Goal: Information Seeking & Learning: Learn about a topic

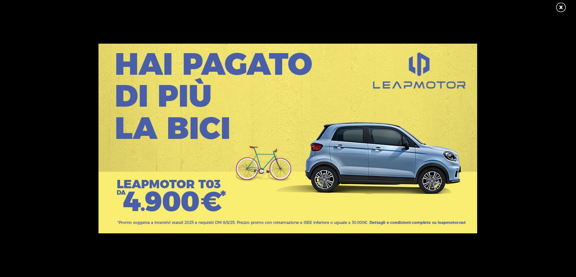
click at [561, 6] on link at bounding box center [564, 7] width 19 height 11
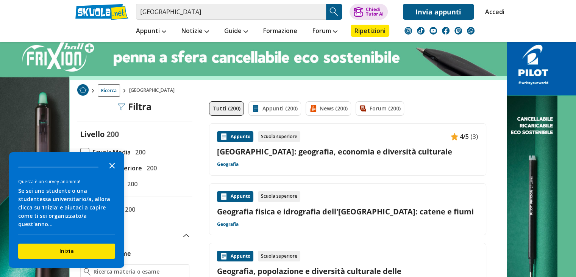
click at [116, 172] on icon "Close the survey" at bounding box center [112, 164] width 15 height 15
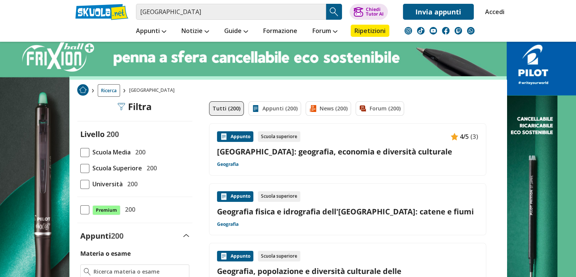
click at [86, 153] on span at bounding box center [84, 152] width 9 height 9
click at [80, 152] on input "Scuola Media 200" at bounding box center [80, 152] width 0 height 0
click at [86, 153] on span at bounding box center [84, 152] width 9 height 9
click at [80, 152] on input "Scuola Media 200" at bounding box center [80, 152] width 0 height 0
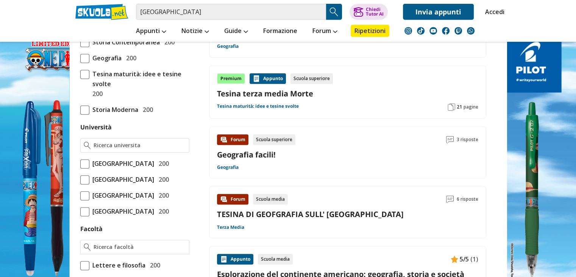
scroll to position [342, 0]
click at [217, 15] on input "america del nord" at bounding box center [231, 12] width 190 height 16
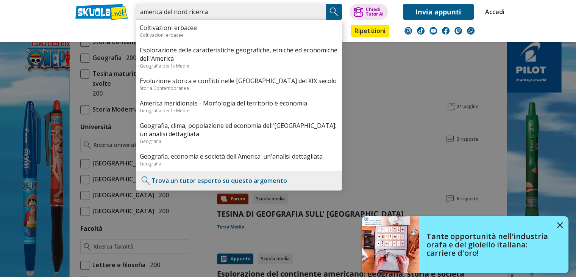
type input "america del nord ricerca"
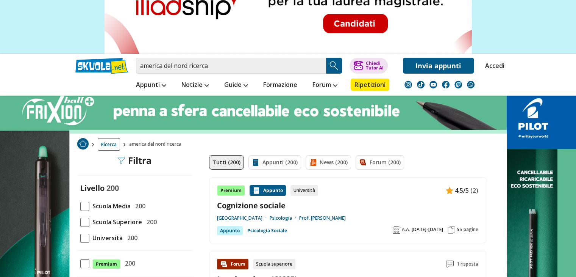
scroll to position [63, 0]
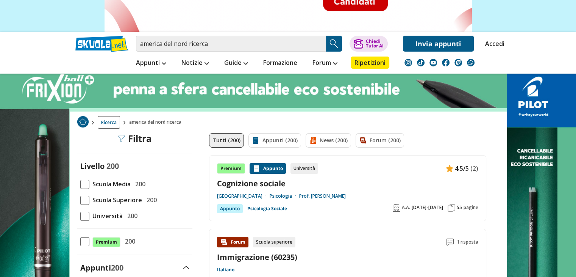
click at [84, 186] on span at bounding box center [84, 184] width 9 height 9
click at [80, 184] on input "Scuola Media 200" at bounding box center [80, 184] width 0 height 0
click at [84, 186] on span at bounding box center [84, 184] width 9 height 9
click at [80, 184] on input "Scuola Media 200" at bounding box center [80, 184] width 0 height 0
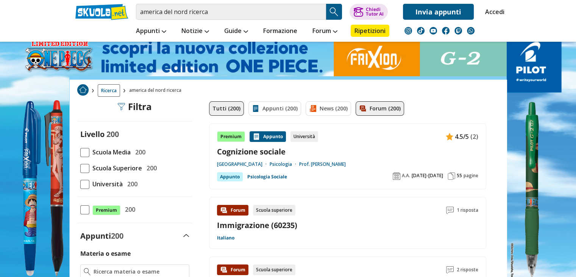
click at [361, 113] on link "Forum (200)" at bounding box center [380, 108] width 48 height 14
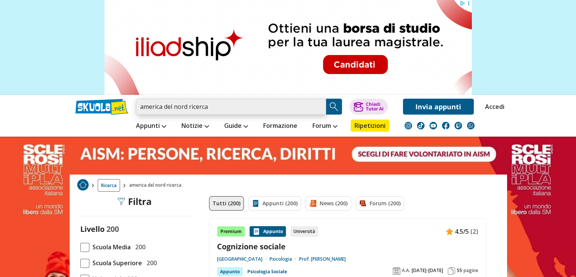
click at [228, 111] on input "america del nord ricerca" at bounding box center [231, 106] width 190 height 16
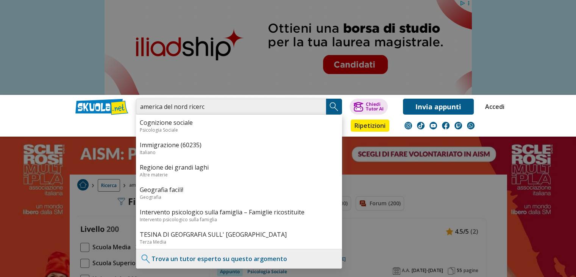
drag, startPoint x: 228, startPoint y: 111, endPoint x: 235, endPoint y: 104, distance: 9.9
click at [235, 104] on input "america del nord ricerc" at bounding box center [231, 106] width 190 height 16
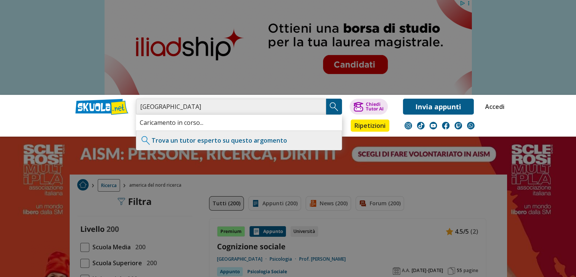
type input "[GEOGRAPHIC_DATA]"
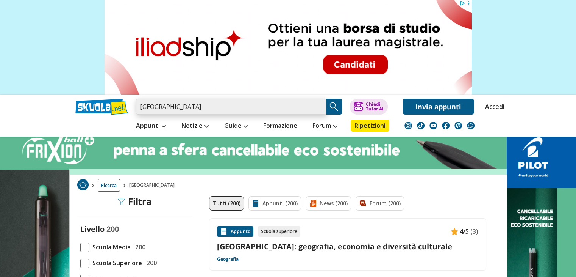
click at [275, 108] on input "america del nord" at bounding box center [231, 106] width 190 height 16
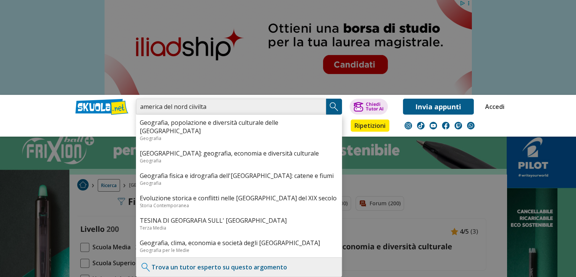
type input "america del nord ciivilta"
click at [227, 126] on link "Geografia, popolazione e diversità culturale delle [GEOGRAPHIC_DATA]" at bounding box center [239, 126] width 199 height 17
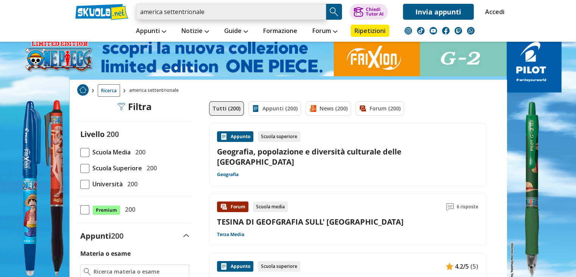
click at [270, 14] on input "america settentrionale" at bounding box center [231, 12] width 190 height 16
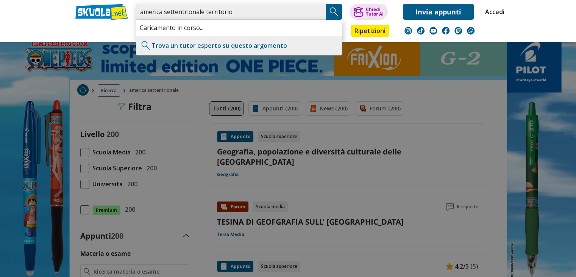
type input "america settentrionale territorio"
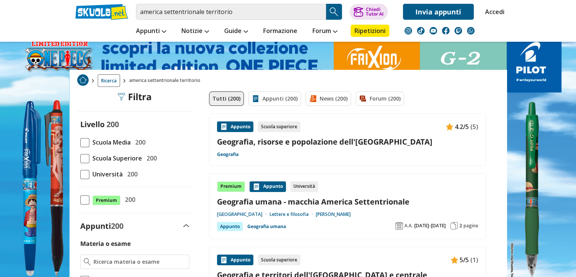
scroll to position [9, 0]
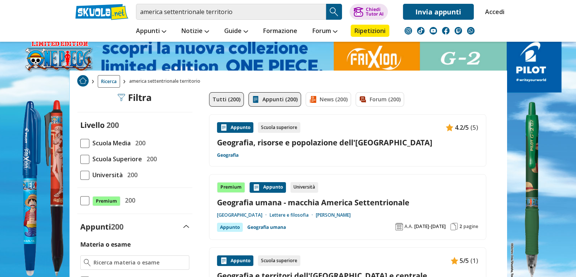
click at [254, 98] on img at bounding box center [256, 99] width 8 height 8
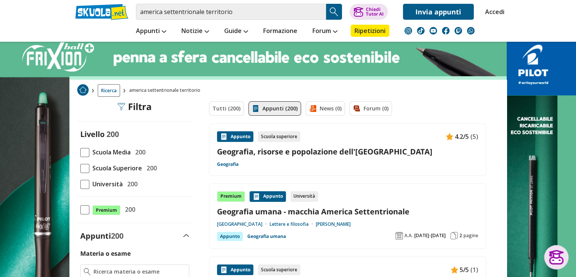
click at [299, 159] on div "Appunto Scuola superiore 4.2/5 (5) Geografia, risorse e popolazione dell'Americ…" at bounding box center [347, 149] width 261 height 36
